Goal: Find specific page/section

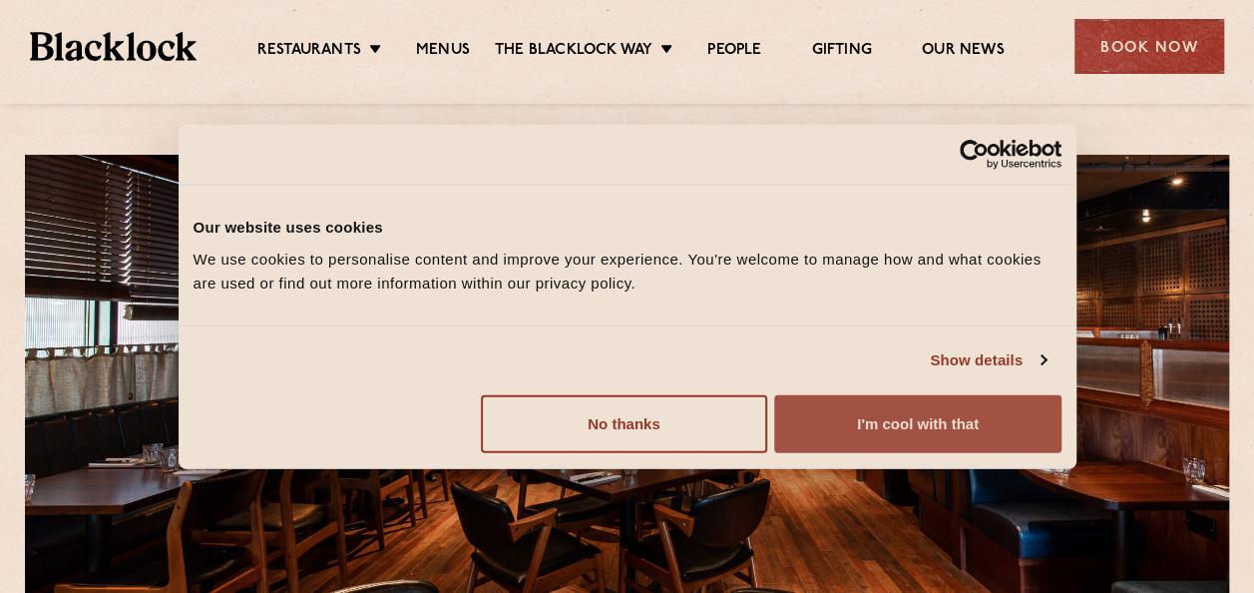
click at [848, 427] on button "I'm cool with that" at bounding box center [917, 423] width 286 height 58
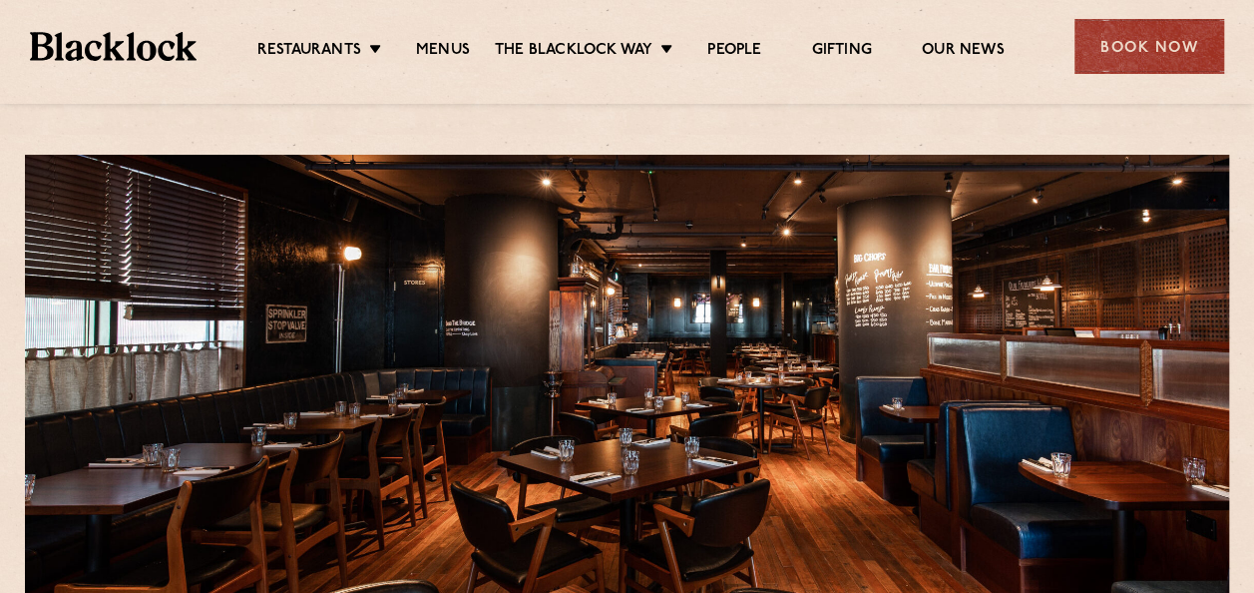
click at [453, 38] on ul "Restaurants Soho City Shoreditch Covent Garden Canary Wharf Manchester Birmingh…" at bounding box center [631, 47] width 868 height 32
click at [449, 54] on link "Menus" at bounding box center [443, 52] width 54 height 22
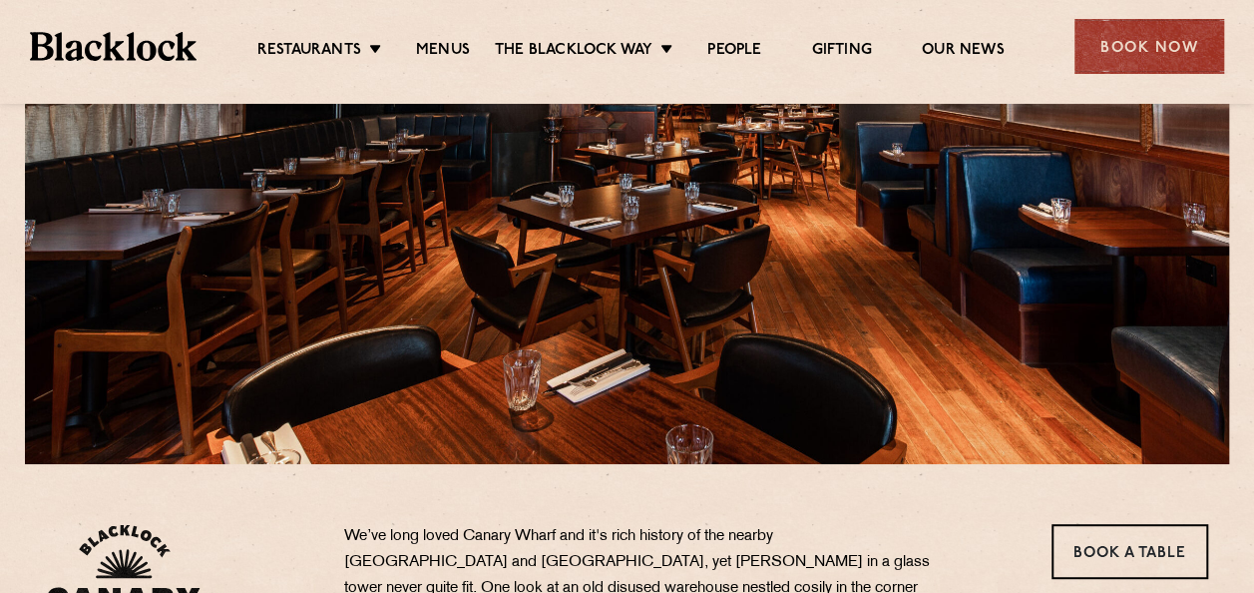
scroll to position [237, 0]
